Goal: Navigation & Orientation: Find specific page/section

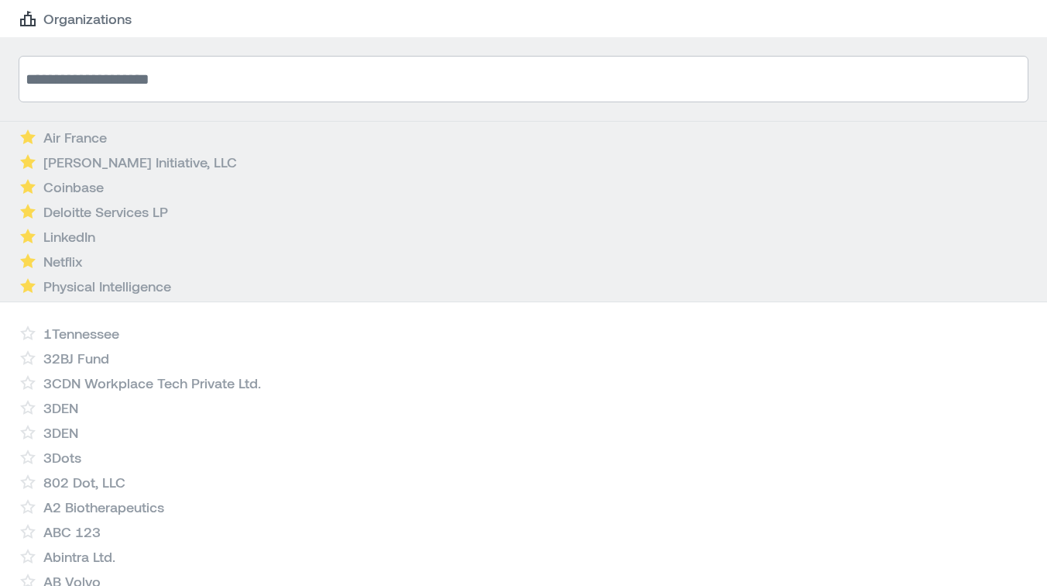
click at [88, 72] on input at bounding box center [524, 79] width 1010 height 46
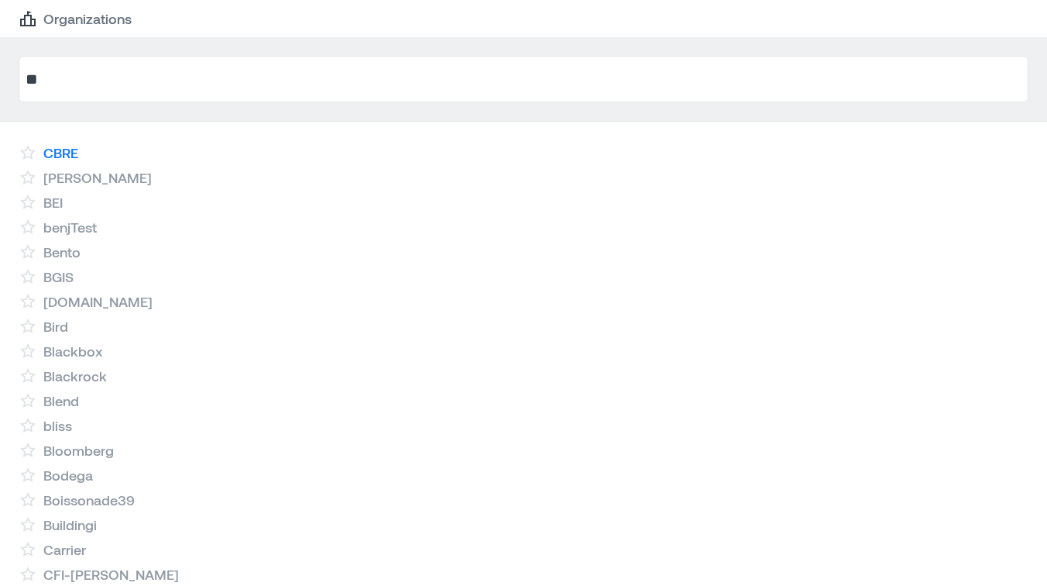
type input "**"
click at [60, 152] on link "CBRE" at bounding box center [60, 152] width 35 height 19
